Goal: Find specific page/section: Find specific page/section

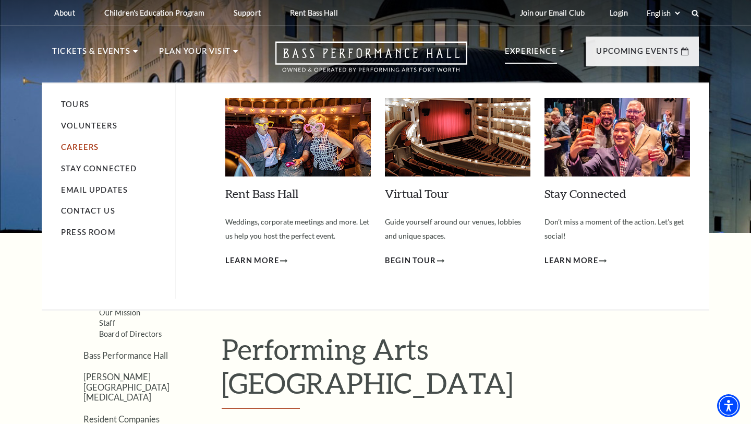
click at [79, 148] on link "Careers" at bounding box center [80, 146] width 38 height 9
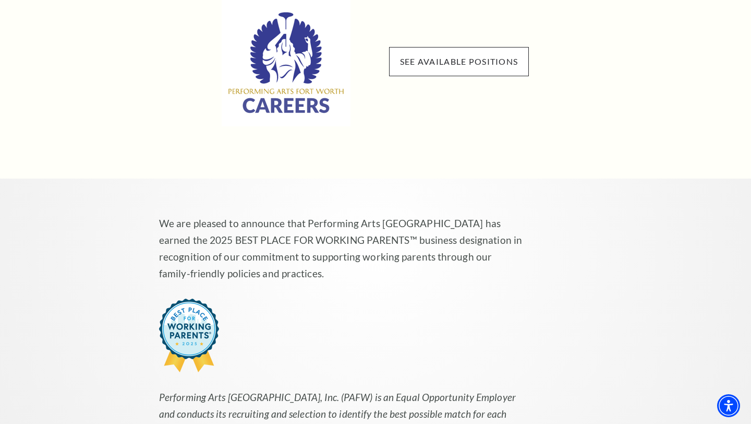
scroll to position [721, 0]
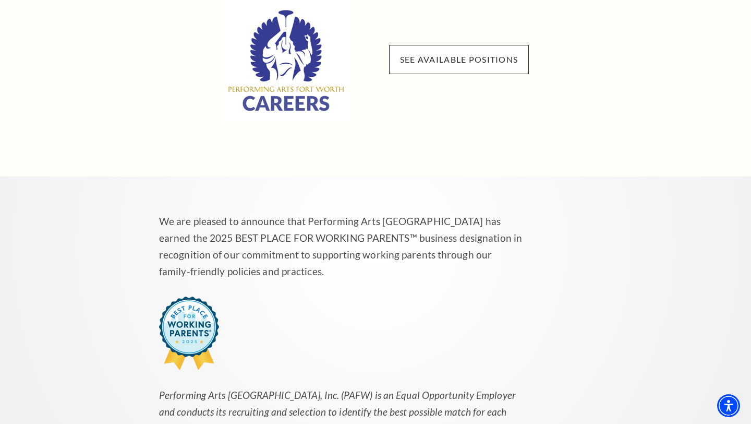
click at [482, 51] on span "See available positions" at bounding box center [459, 59] width 140 height 29
click at [482, 54] on link "See available positions" at bounding box center [459, 59] width 118 height 10
